Goal: Complete application form: Complete application form

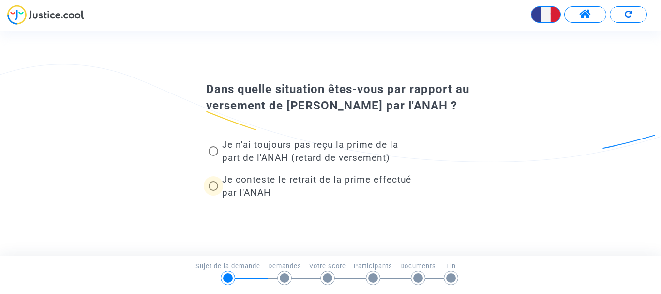
click at [213, 185] on span at bounding box center [214, 186] width 10 height 10
click at [213, 191] on input "Je conteste le retrait de la prime effectué par l'ANAH" at bounding box center [213, 191] width 0 height 0
radio input "true"
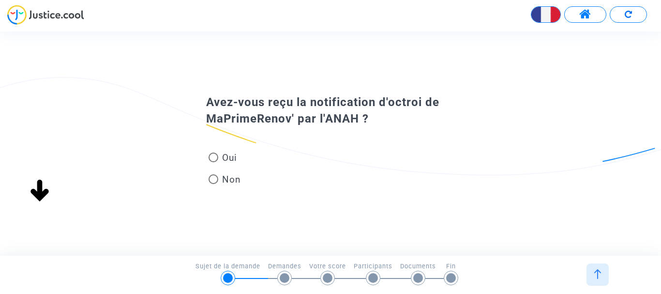
click at [211, 179] on span at bounding box center [214, 179] width 10 height 10
click at [213, 184] on input "Non" at bounding box center [213, 184] width 0 height 0
radio input "true"
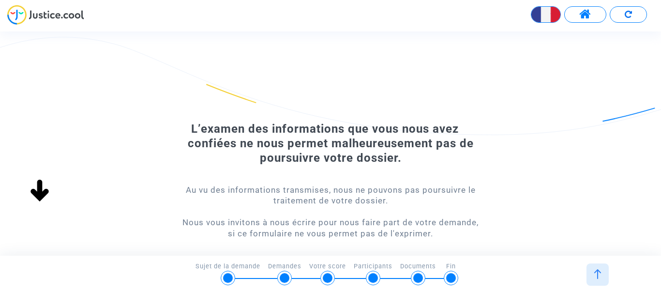
click at [597, 271] on img at bounding box center [598, 274] width 10 height 10
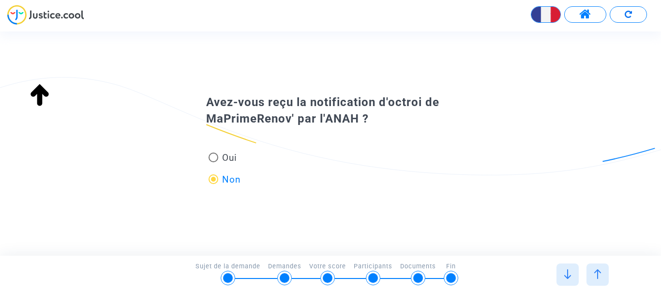
click at [596, 271] on img at bounding box center [598, 274] width 10 height 10
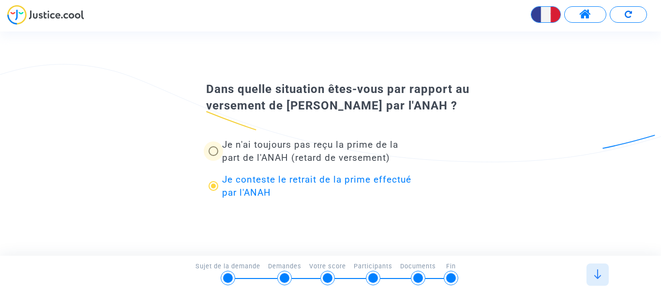
click at [213, 149] on span at bounding box center [214, 151] width 10 height 10
click at [213, 156] on input "Je n'ai toujours pas reçu la prime de la part de l'ANAH (retard de versement)" at bounding box center [213, 156] width 0 height 0
radio input "true"
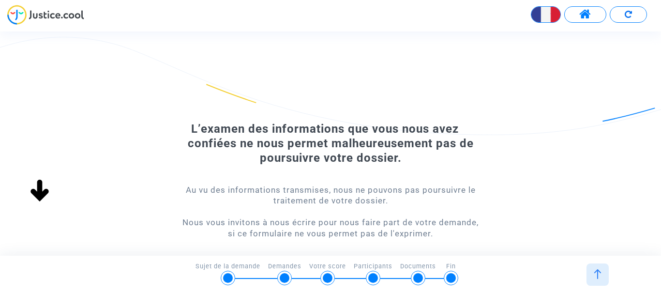
click at [596, 270] on img at bounding box center [598, 274] width 10 height 10
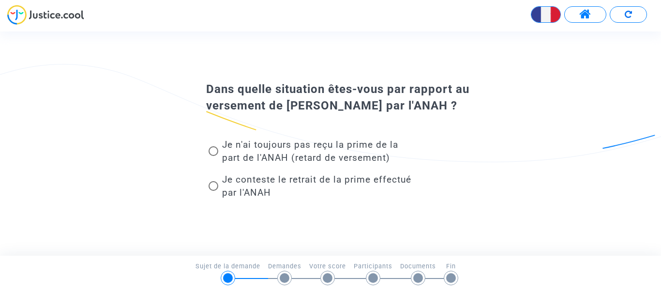
click at [214, 152] on span at bounding box center [214, 151] width 10 height 10
click at [213, 156] on input "Je n'ai toujours pas reçu la prime de la part de l'ANAH (retard de versement)" at bounding box center [213, 156] width 0 height 0
radio input "true"
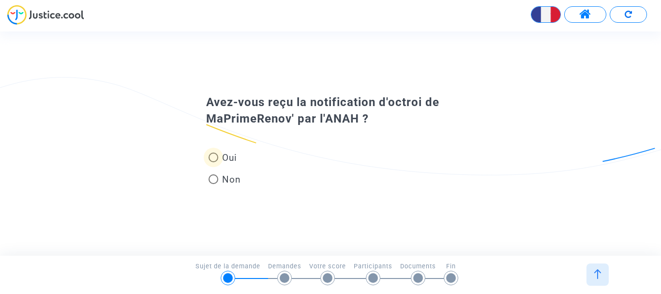
click at [213, 156] on span at bounding box center [214, 157] width 10 height 10
click at [213, 162] on input "Oui" at bounding box center [213, 162] width 0 height 0
radio input "true"
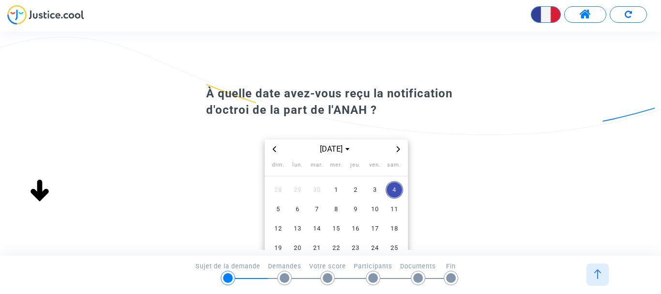
click at [274, 149] on icon "Previous month" at bounding box center [274, 149] width 6 height 6
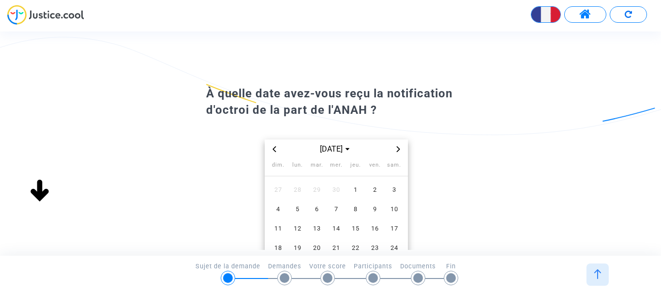
click at [274, 149] on icon "Previous month" at bounding box center [274, 149] width 6 height 6
click at [347, 148] on span "[DATE]" at bounding box center [336, 149] width 40 height 12
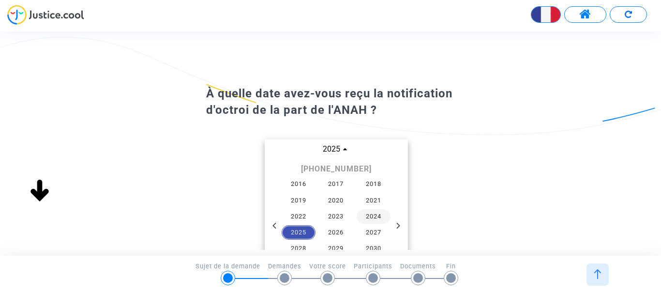
click at [371, 217] on span "2024" at bounding box center [374, 216] width 34 height 15
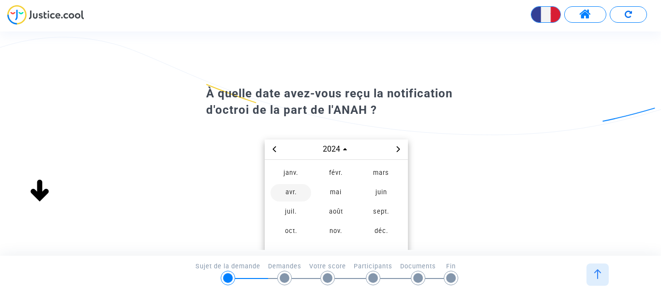
click at [285, 189] on span "avr." at bounding box center [290, 192] width 41 height 17
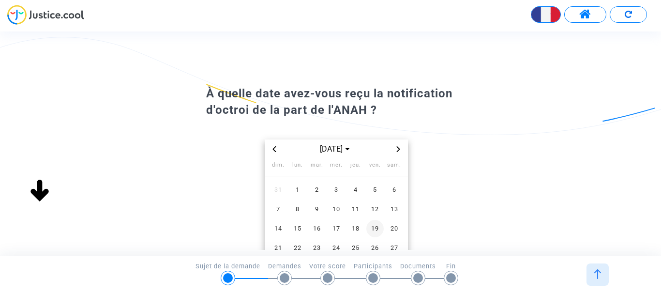
scroll to position [48, 0]
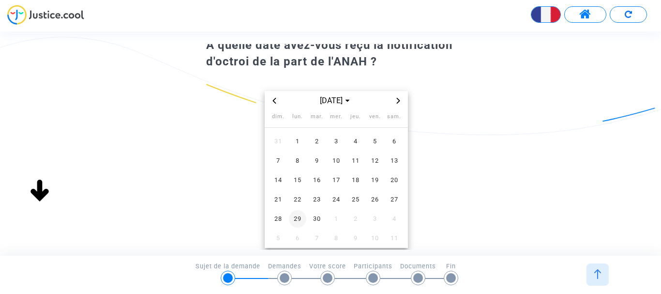
click at [298, 216] on span "29" at bounding box center [297, 218] width 17 height 17
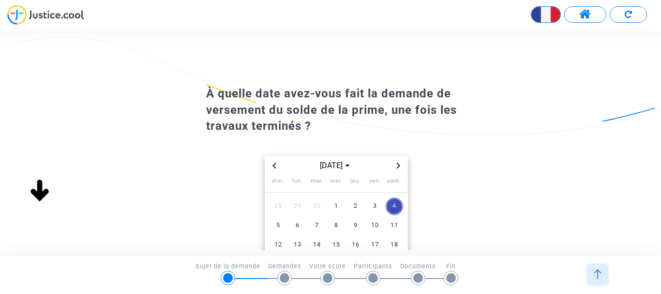
click at [275, 166] on icon "Previous month" at bounding box center [274, 166] width 6 height 6
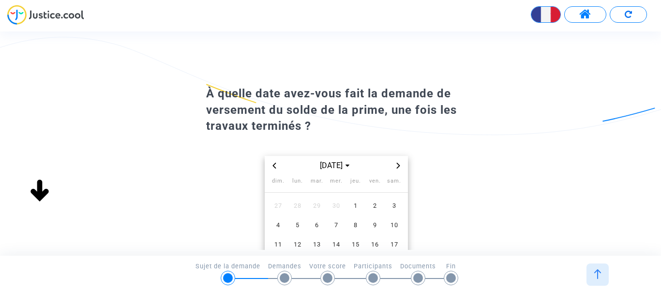
click at [275, 166] on icon "Previous month" at bounding box center [274, 166] width 6 height 6
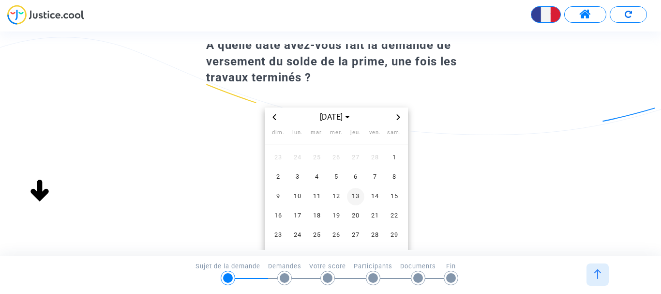
click at [356, 196] on span "13" at bounding box center [355, 196] width 17 height 17
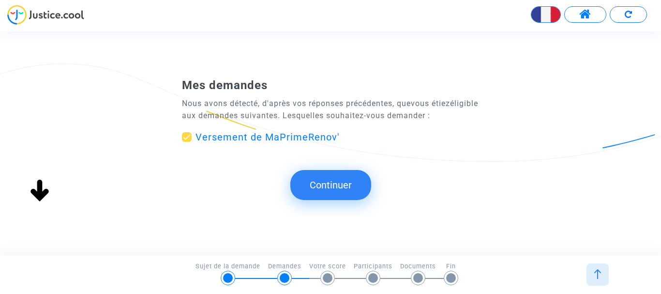
scroll to position [0, 0]
click at [329, 192] on button "Continuer" at bounding box center [330, 185] width 81 height 30
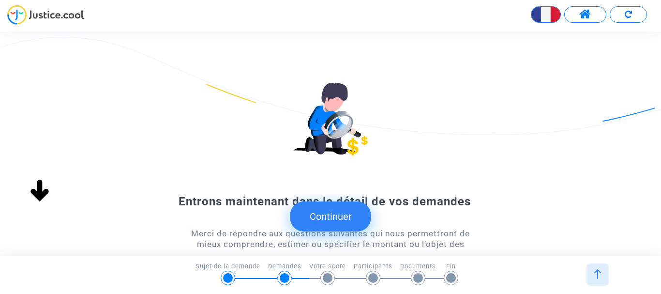
scroll to position [88, 0]
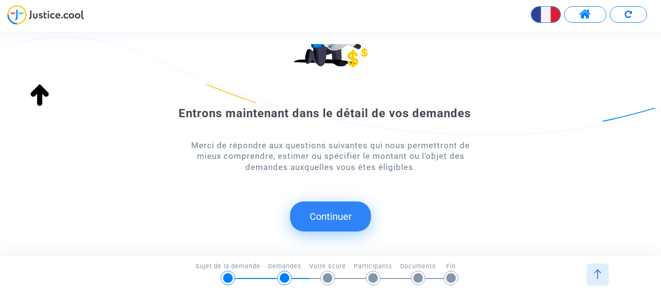
click at [338, 217] on button "Continuer" at bounding box center [330, 216] width 81 height 30
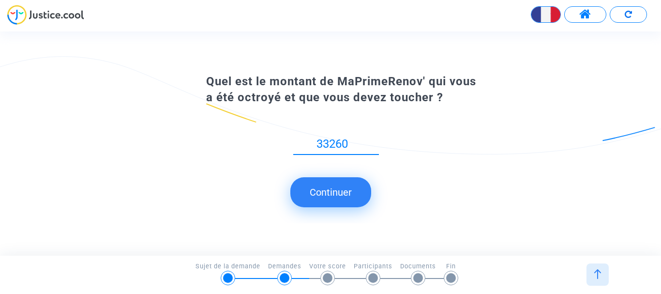
type input "33260"
click at [327, 184] on button "Continuer" at bounding box center [330, 192] width 81 height 30
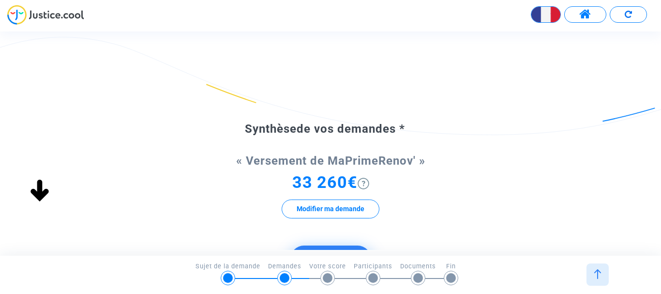
scroll to position [97, 0]
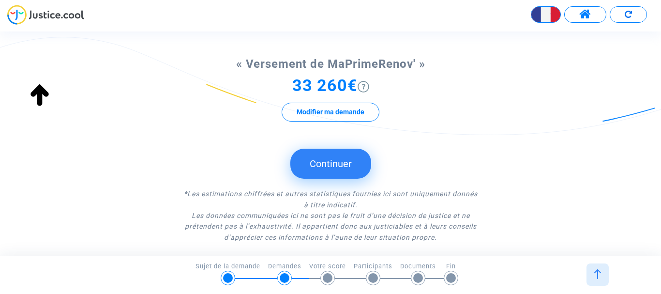
click at [329, 164] on button "Continuer" at bounding box center [330, 164] width 81 height 30
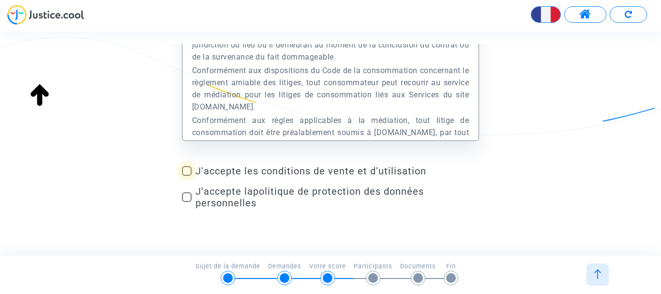
click at [188, 170] on span at bounding box center [187, 171] width 10 height 10
click at [187, 176] on input "J'accepte les conditions de vente et d'utilisation" at bounding box center [186, 176] width 0 height 0
checkbox input "true"
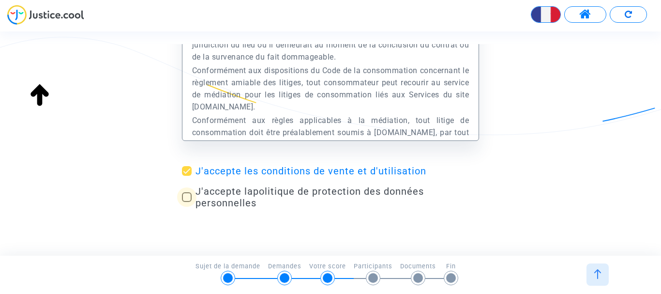
click at [186, 198] on span at bounding box center [187, 197] width 10 height 10
click at [186, 202] on input "J'accepte la politique de protection des données personnelles" at bounding box center [186, 202] width 0 height 0
checkbox input "true"
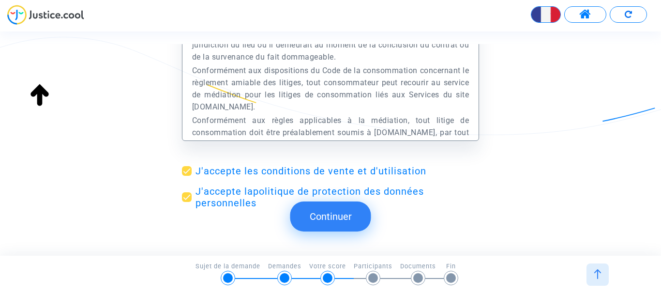
click at [346, 212] on button "Continuer" at bounding box center [330, 216] width 81 height 30
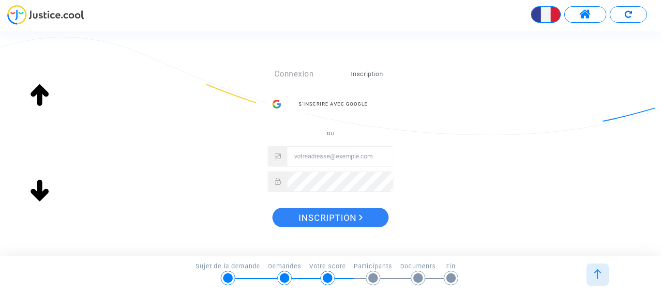
scroll to position [206, 0]
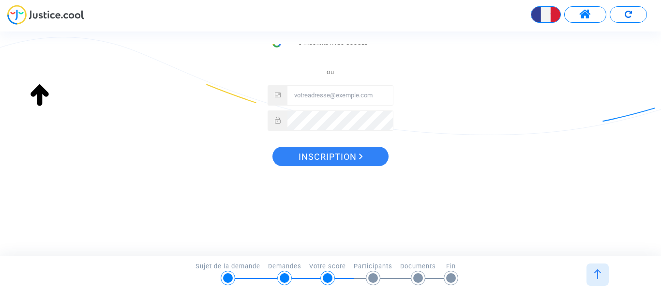
click at [589, 10] on span at bounding box center [585, 14] width 12 height 13
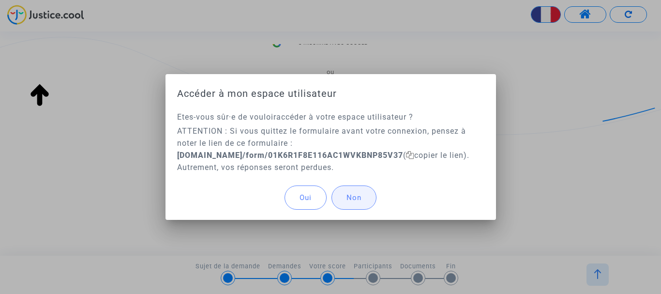
click at [350, 195] on span "Non" at bounding box center [353, 197] width 15 height 9
